Goal: Information Seeking & Learning: Learn about a topic

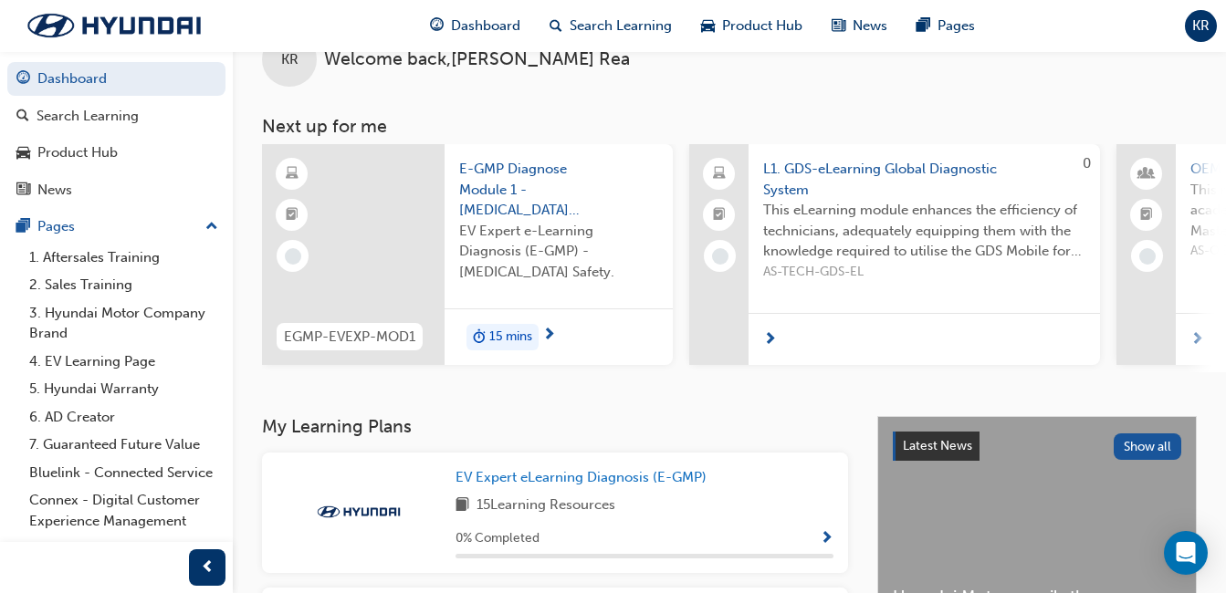
scroll to position [91, 0]
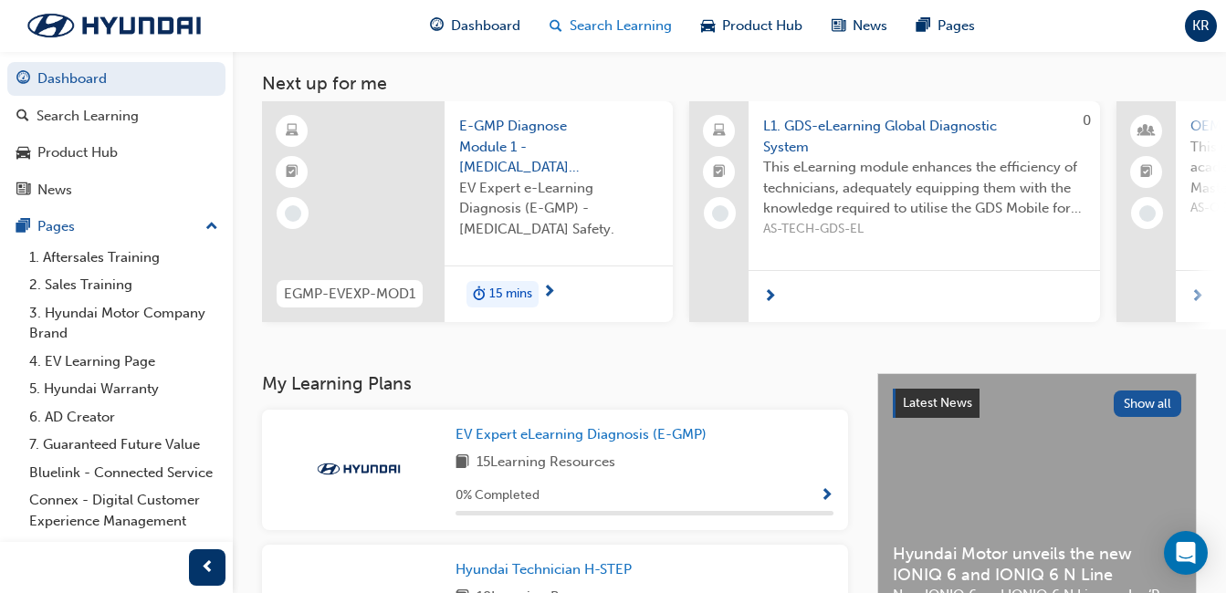
click at [598, 18] on span "Search Learning" at bounding box center [621, 26] width 102 height 21
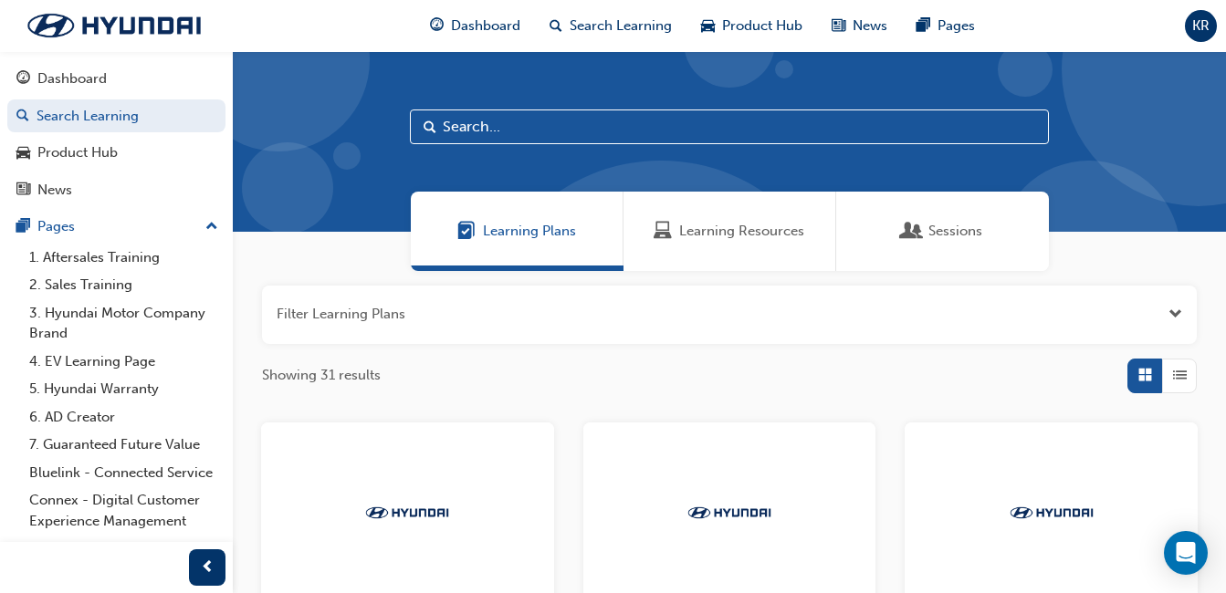
click at [734, 225] on span "Learning Resources" at bounding box center [741, 231] width 125 height 21
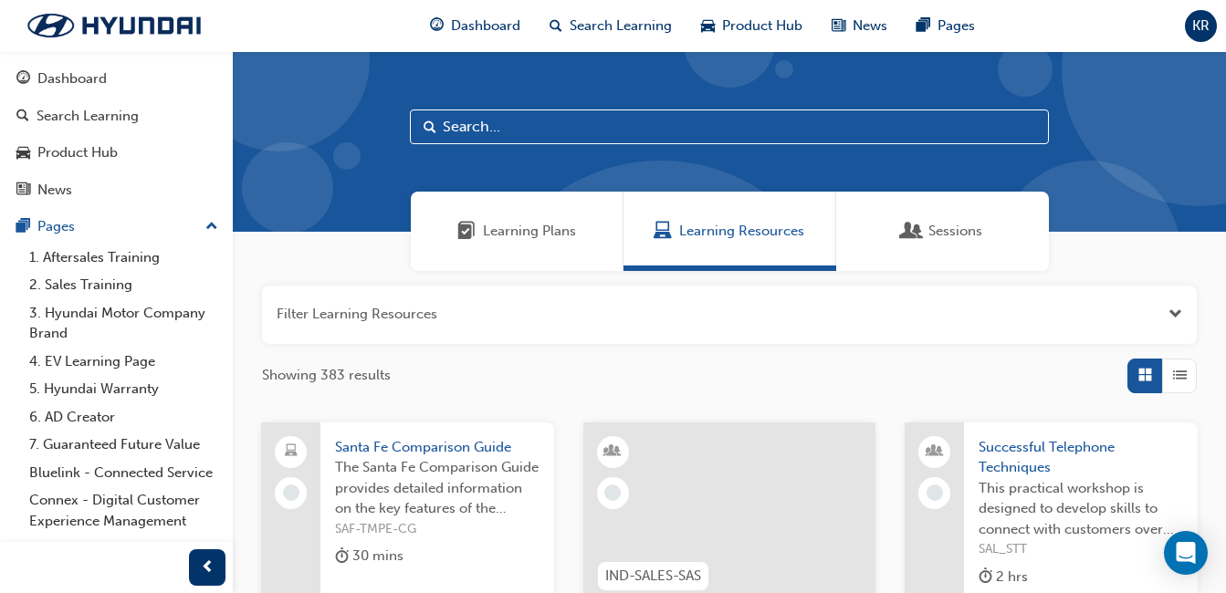
click at [532, 124] on input "text" at bounding box center [729, 127] width 639 height 35
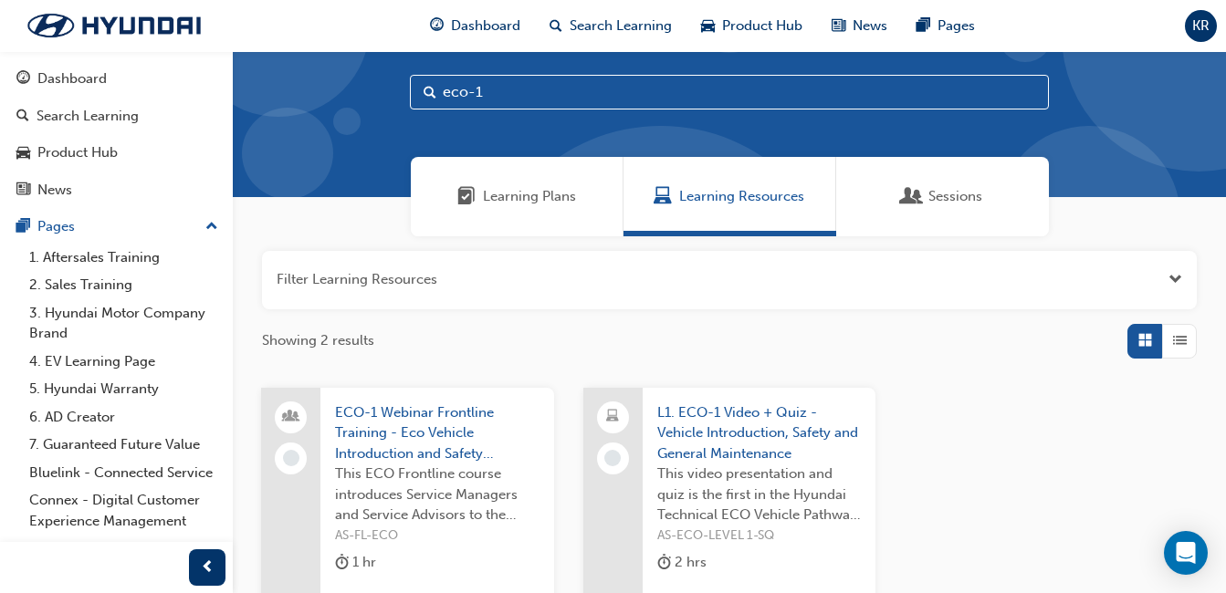
scroll to position [91, 0]
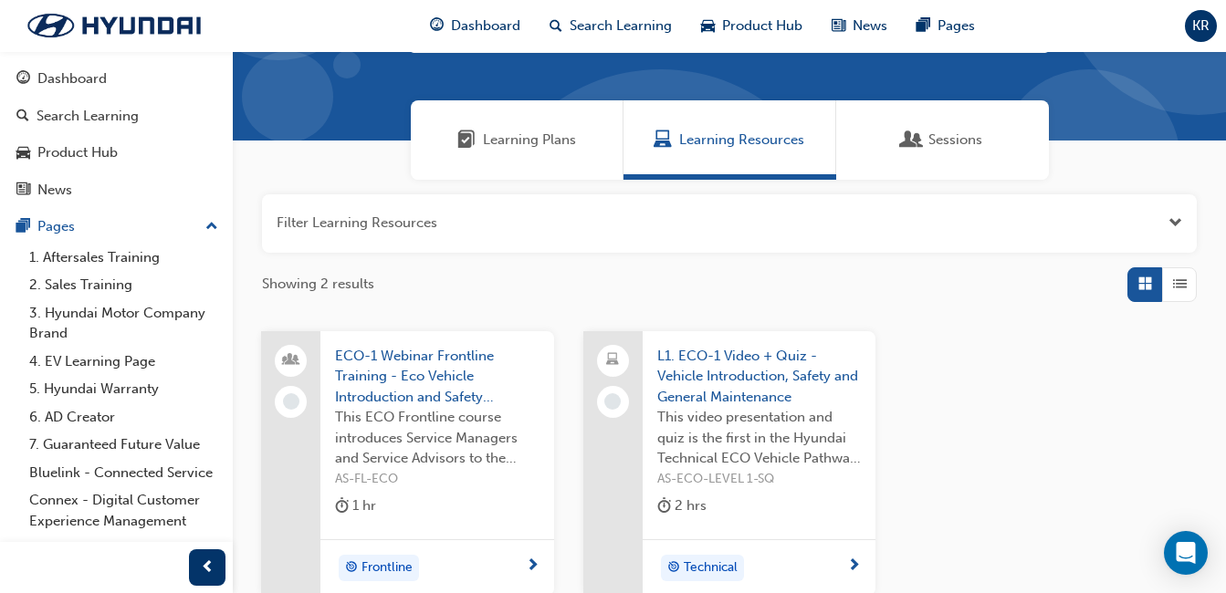
type input "eco-1"
click at [735, 501] on div "2 hrs" at bounding box center [759, 510] width 204 height 30
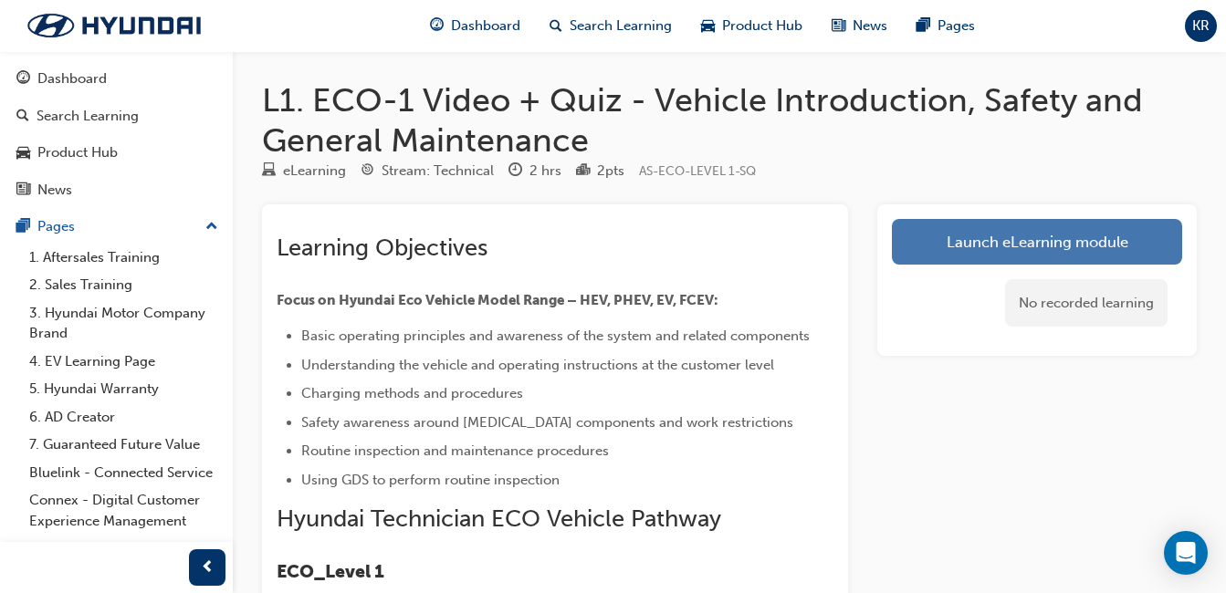
click at [1075, 246] on link "Launch eLearning module" at bounding box center [1037, 242] width 290 height 46
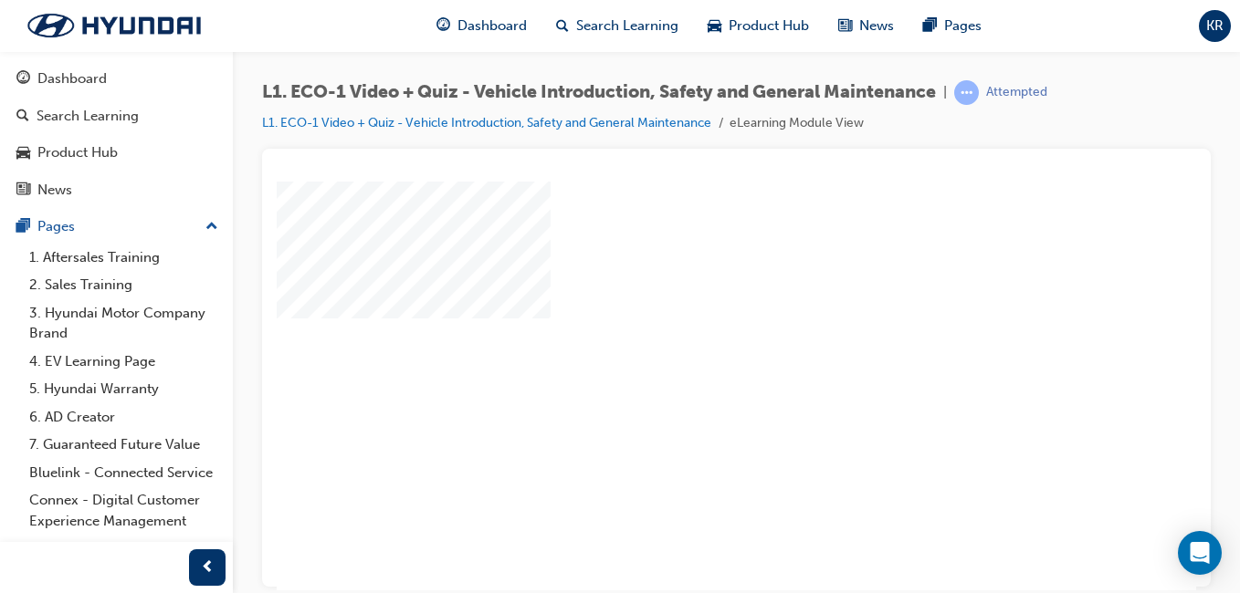
click at [663, 382] on div at bounding box center [897, 509] width 1241 height 657
click at [684, 332] on div "play" at bounding box center [684, 332] width 0 height 0
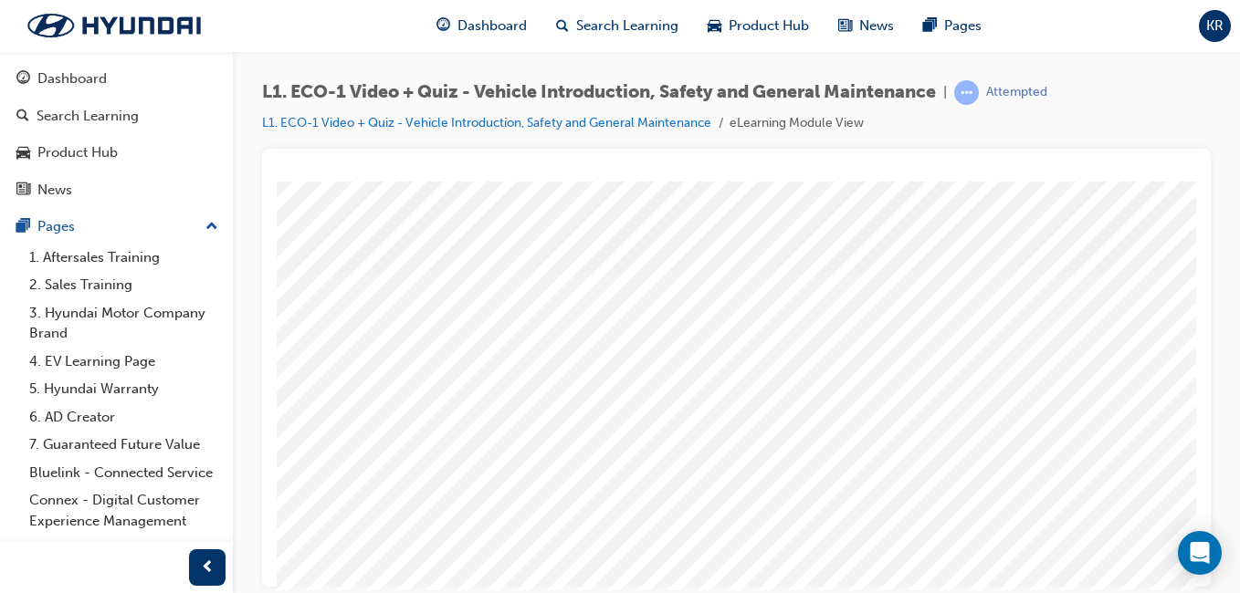
scroll to position [91, 0]
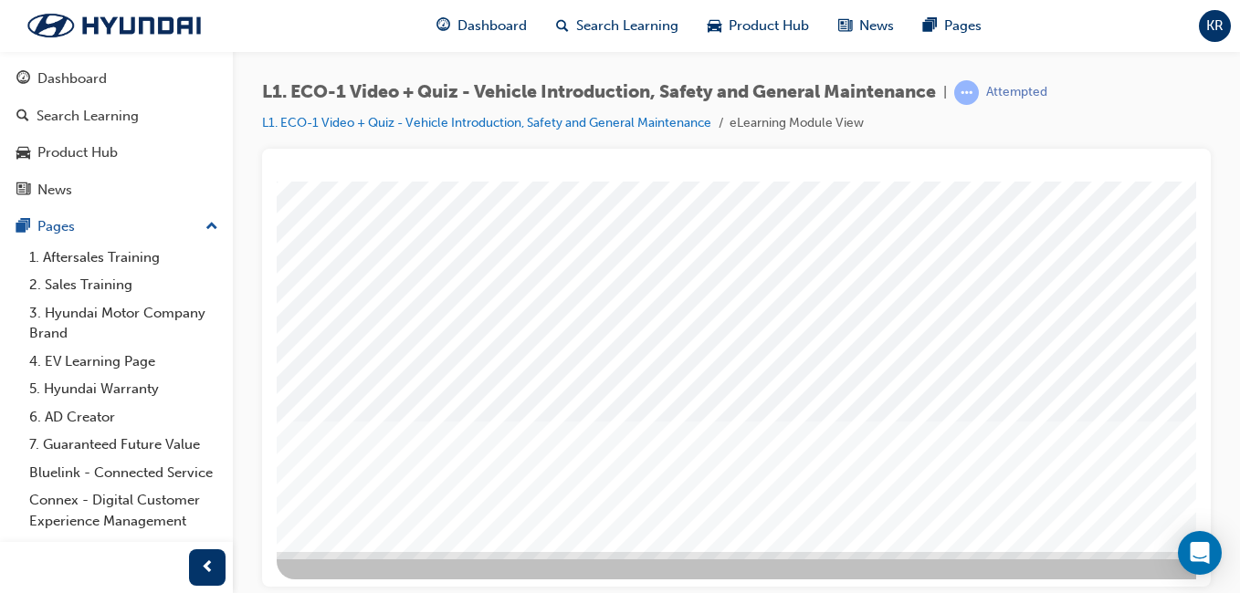
scroll to position [289, 0]
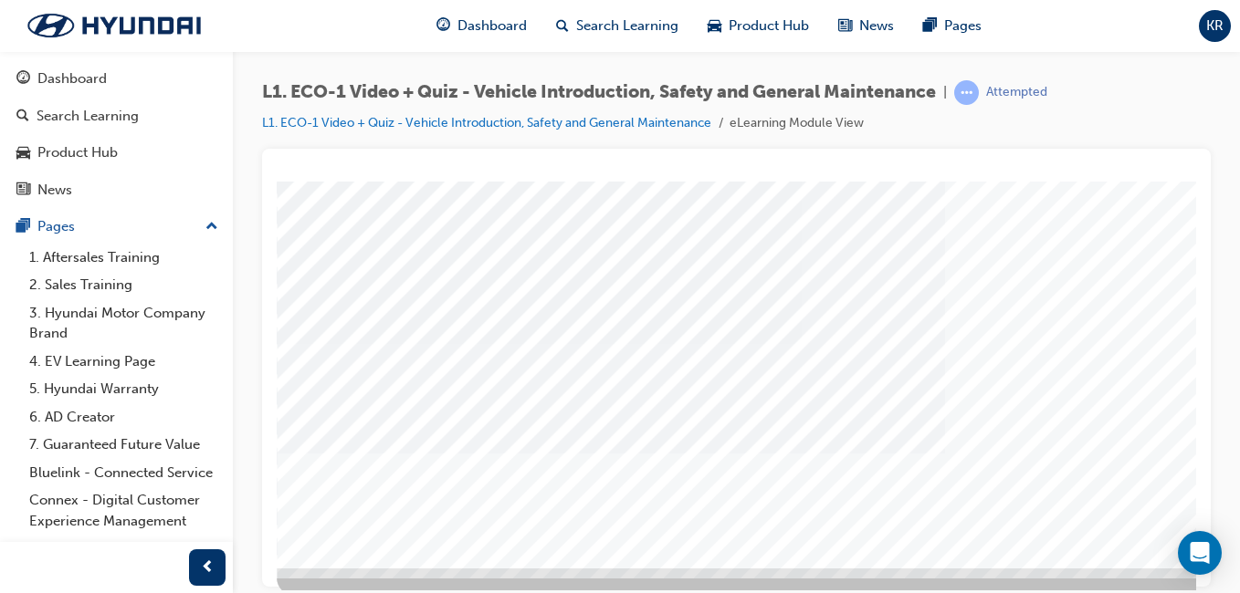
scroll to position [274, 0]
drag, startPoint x: 633, startPoint y: 573, endPoint x: 675, endPoint y: 573, distance: 42.0
click at [675, 573] on div at bounding box center [897, 249] width 1241 height 685
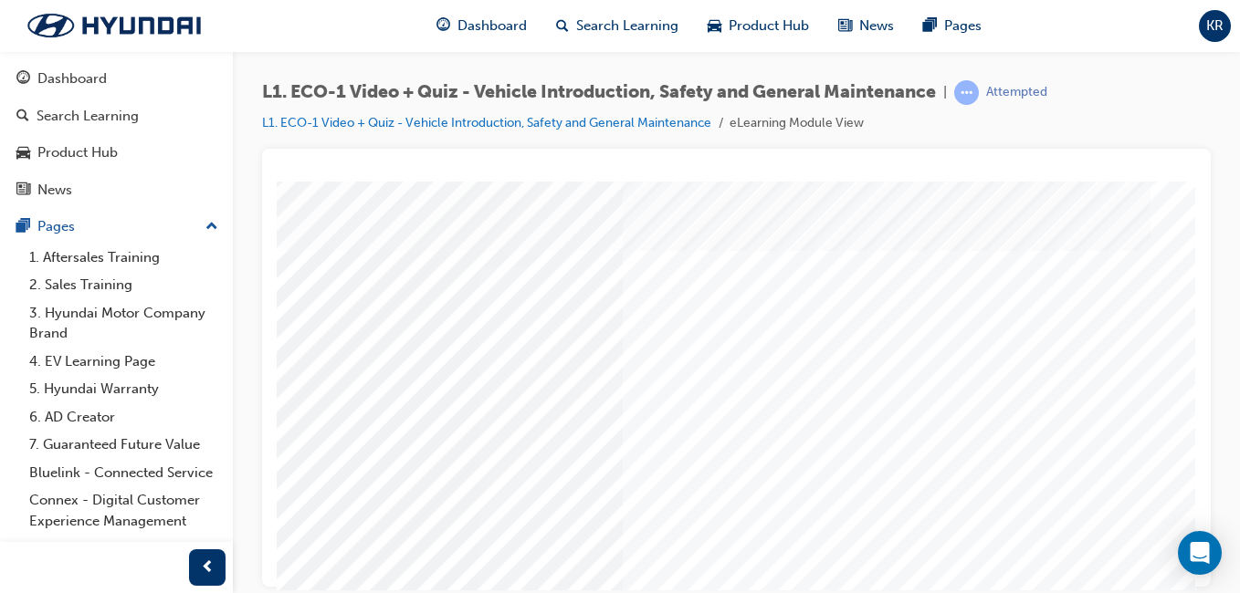
scroll to position [0, 336]
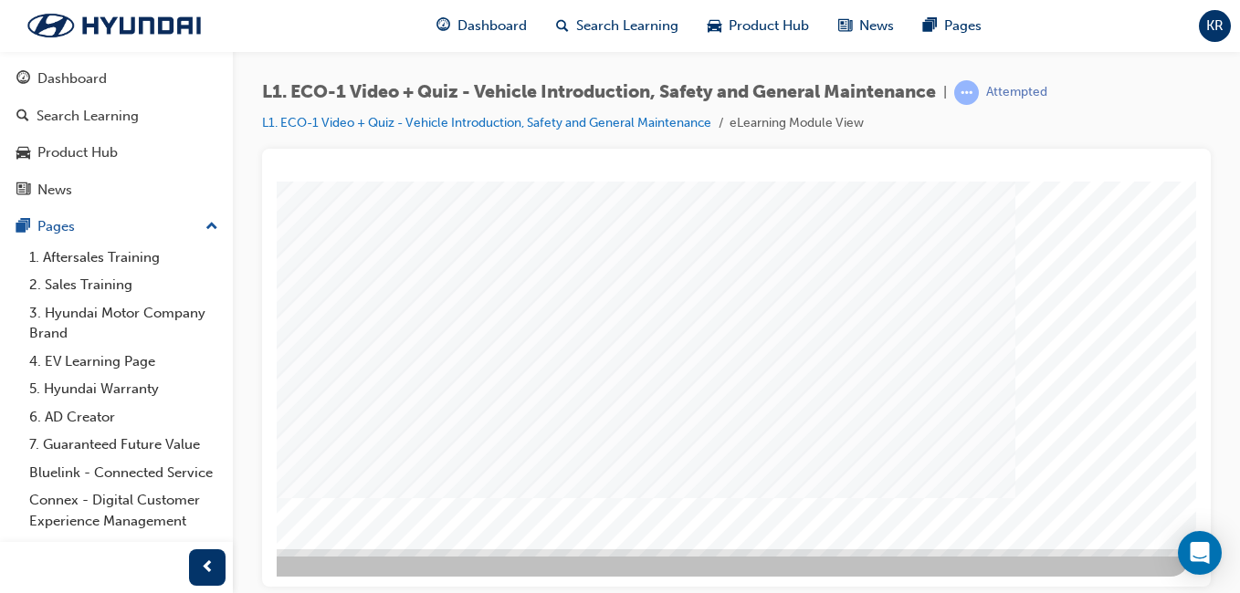
drag, startPoint x: 916, startPoint y: 575, endPoint x: 1463, endPoint y: 771, distance: 581.8
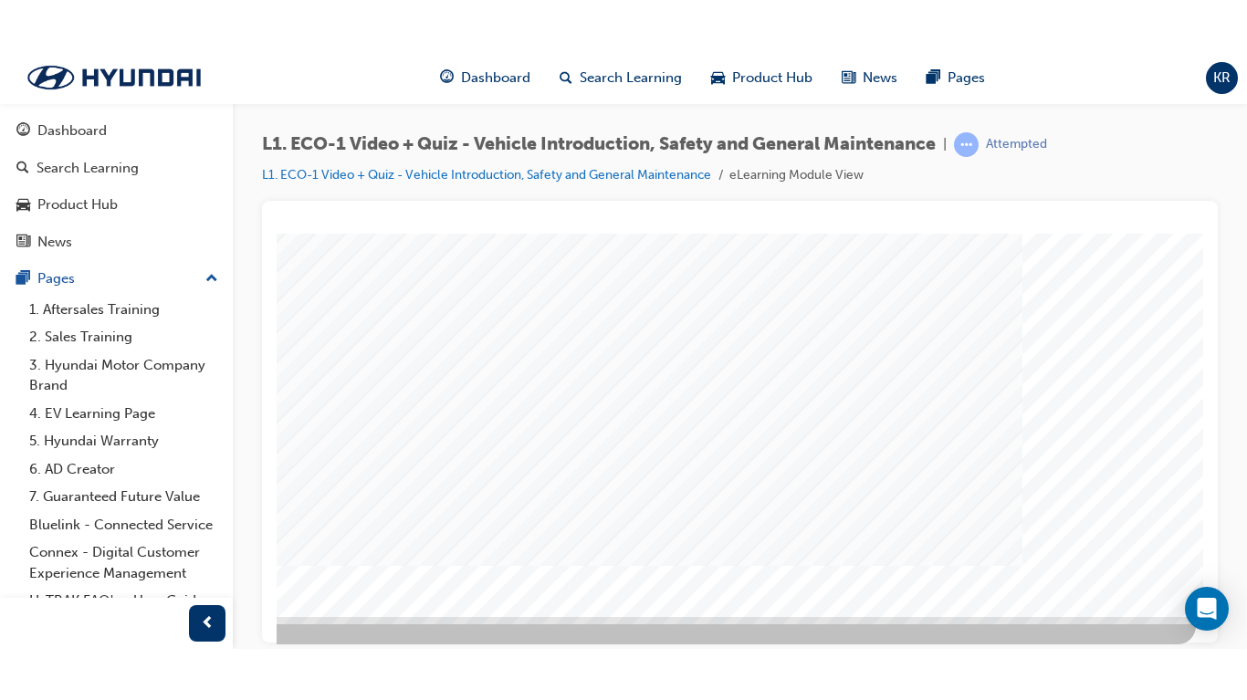
scroll to position [0, 0]
